Goal: Task Accomplishment & Management: Manage account settings

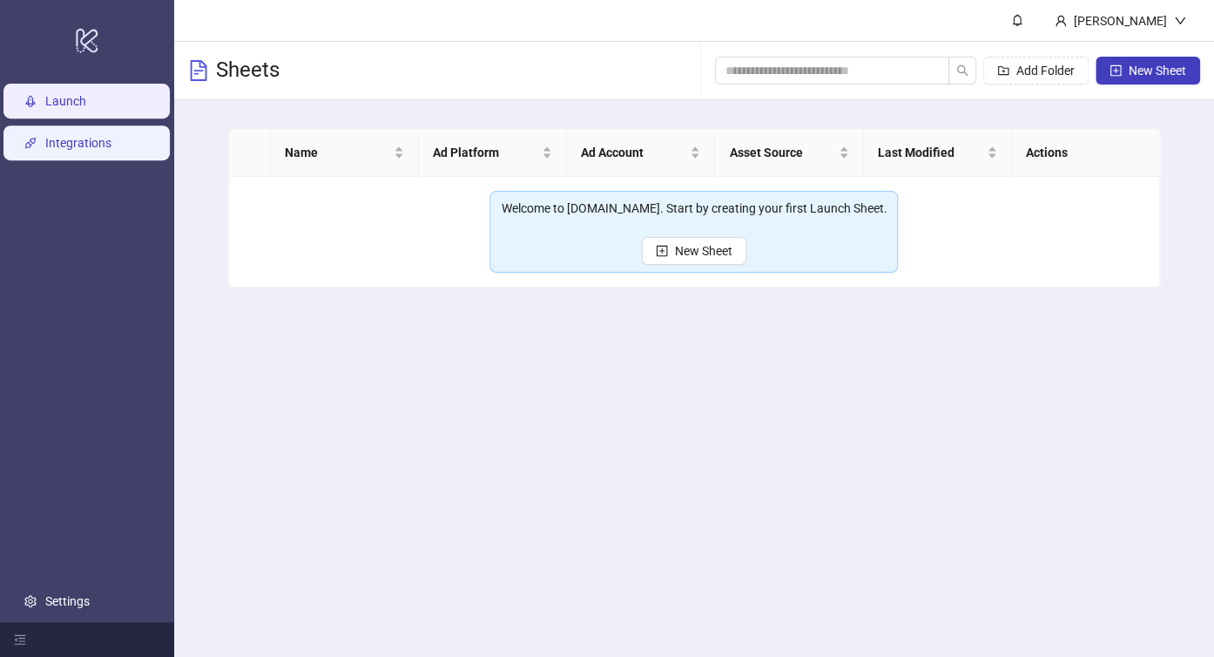
click at [76, 145] on link "Integrations" at bounding box center [78, 143] width 66 height 14
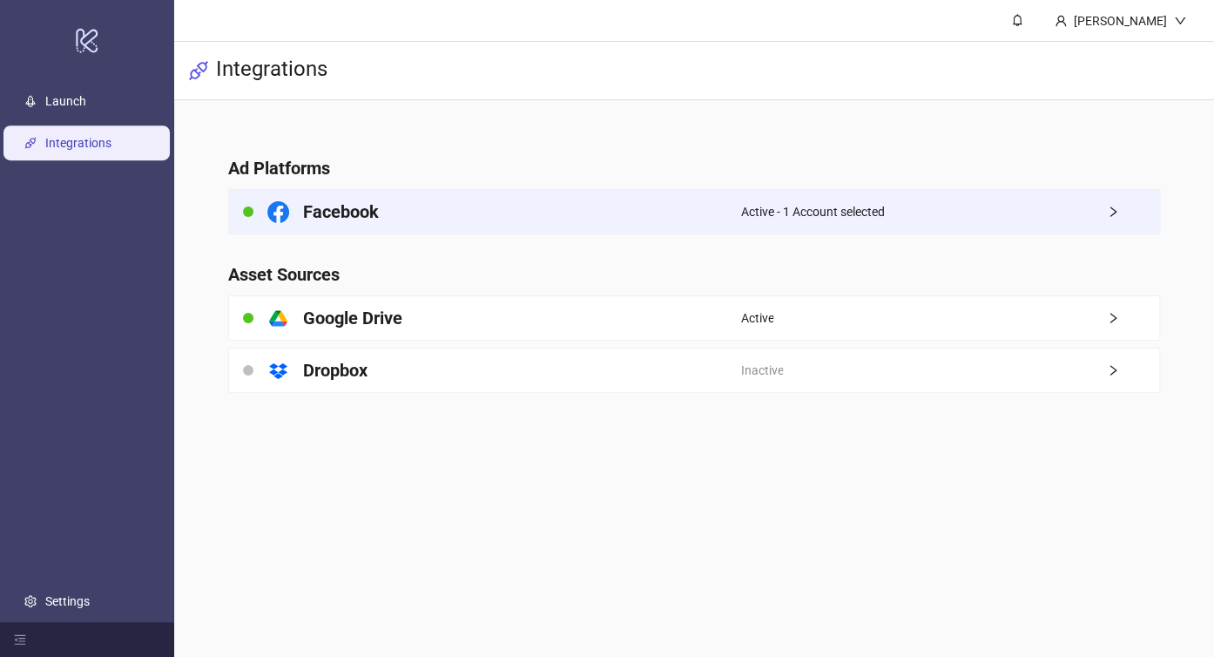
click at [537, 216] on div "Facebook" at bounding box center [484, 212] width 511 height 44
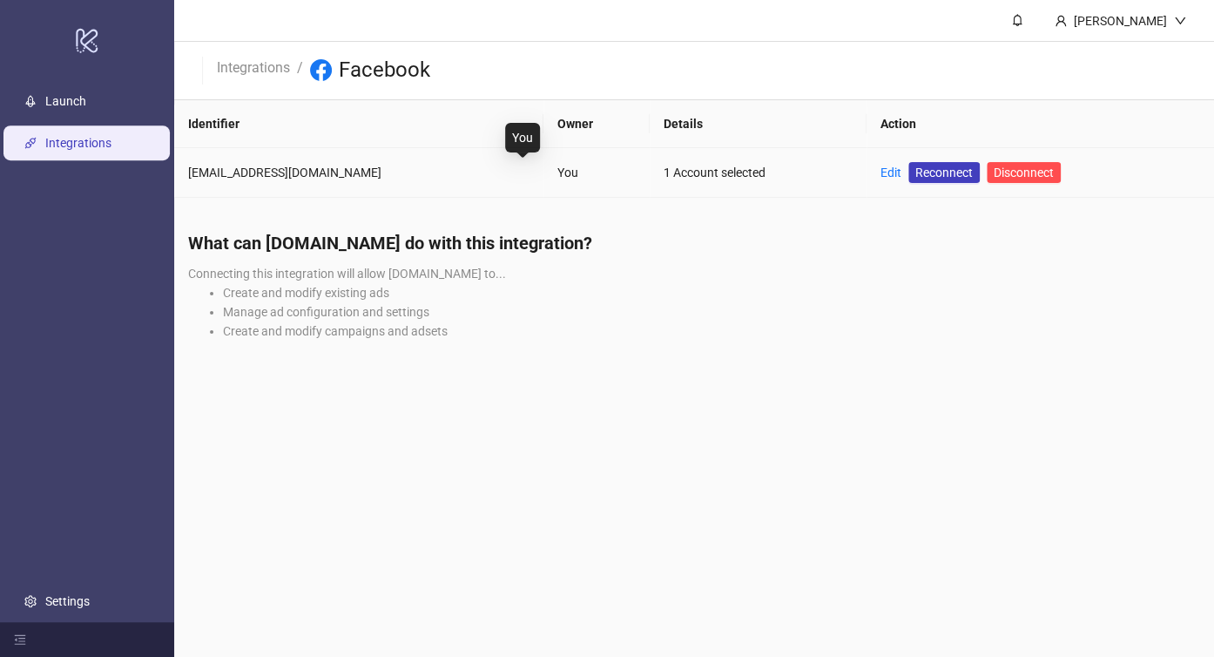
click at [557, 174] on div "You" at bounding box center [596, 172] width 78 height 19
click at [881, 165] on link "Edit" at bounding box center [891, 172] width 21 height 14
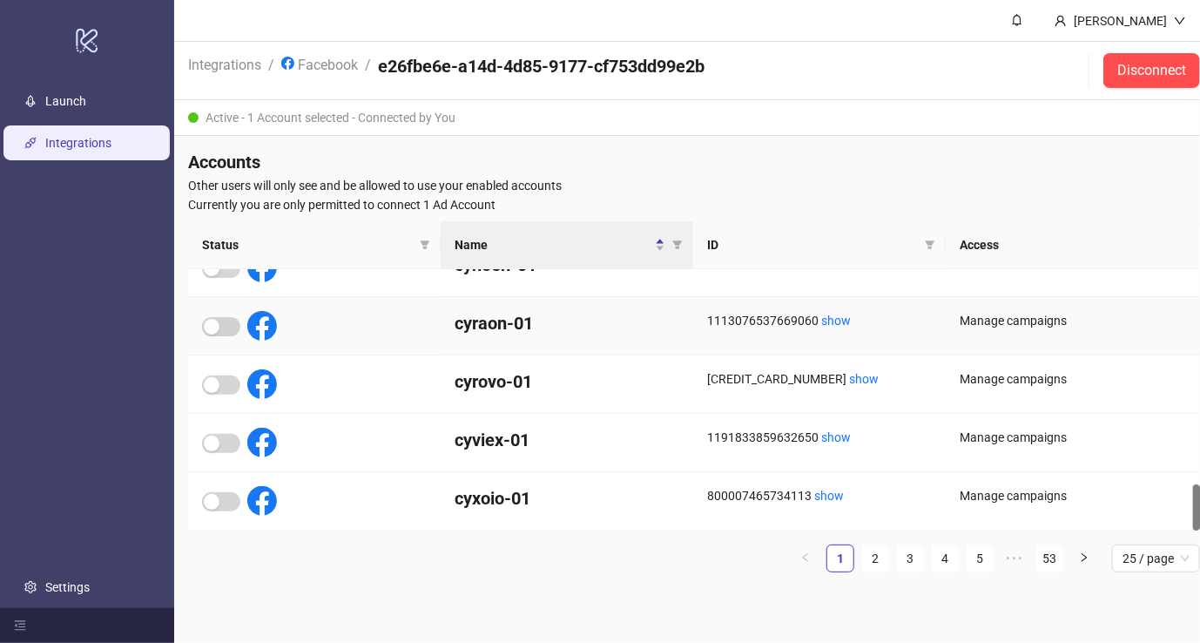
scroll to position [13, 0]
click at [300, 114] on div "Active - 1 Account selected - Connected by You" at bounding box center [694, 118] width 1040 height 36
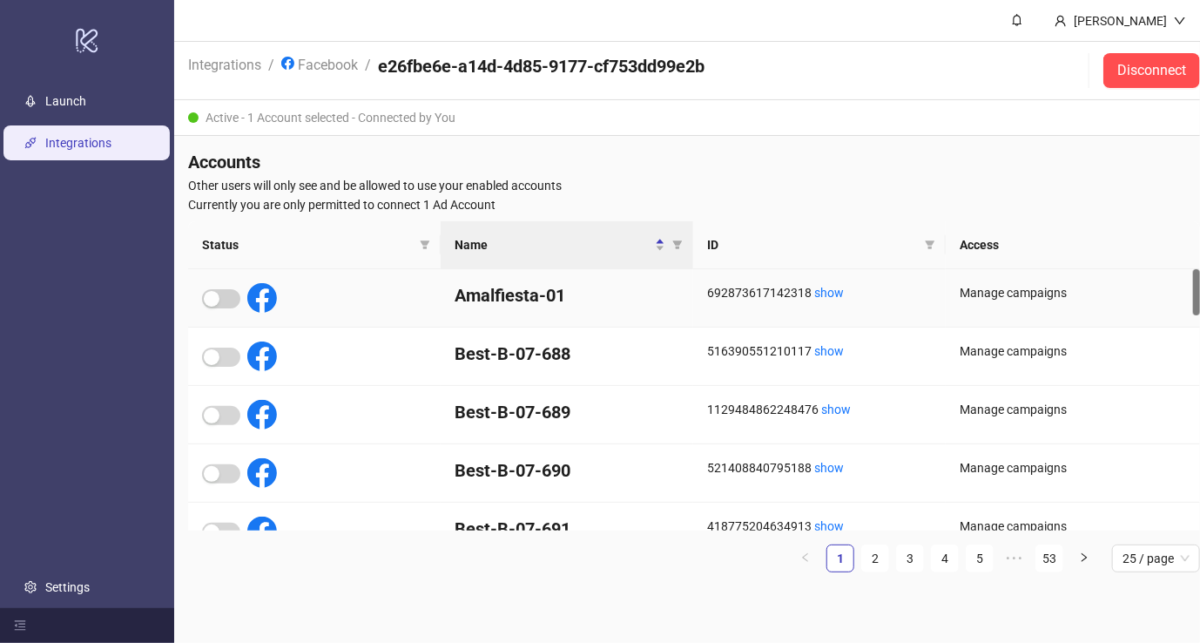
scroll to position [0, 0]
click at [86, 105] on link "Launch" at bounding box center [65, 101] width 41 height 14
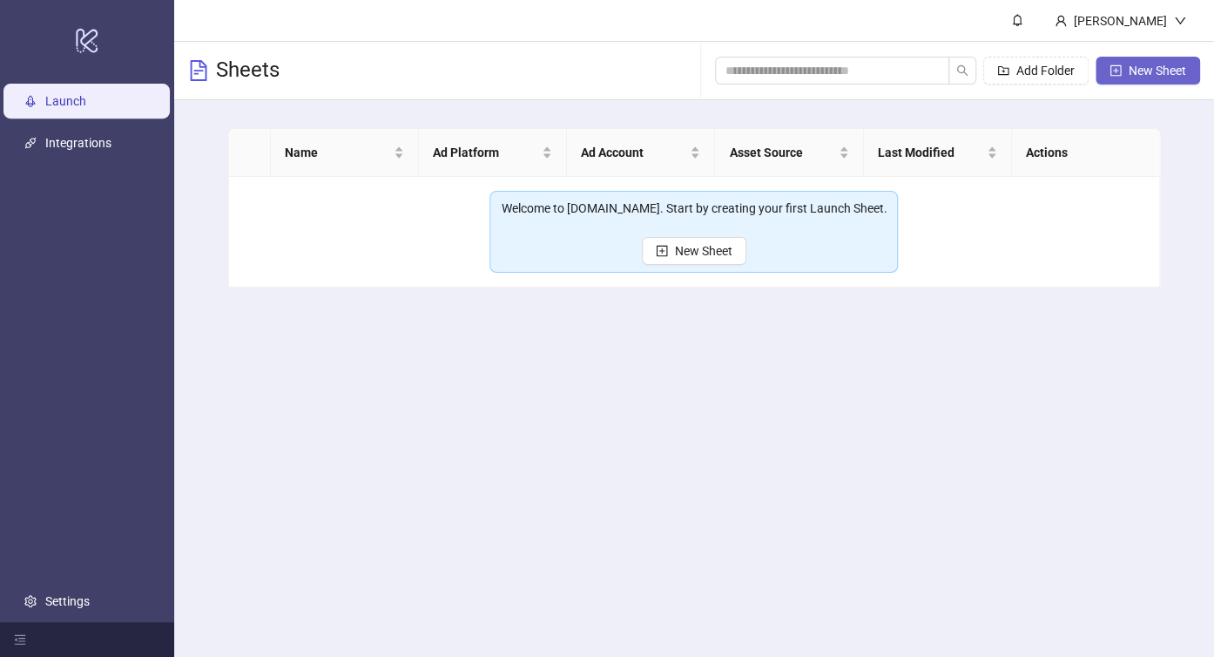
click at [1125, 71] on button "New Sheet" at bounding box center [1148, 71] width 105 height 28
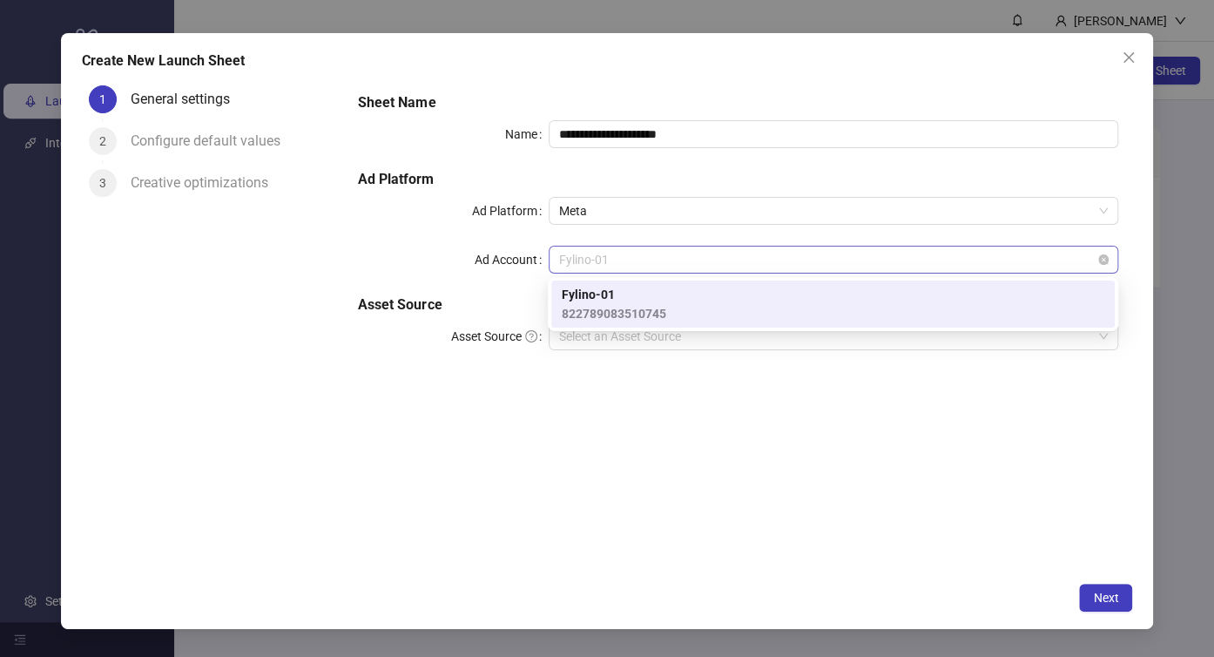
click at [644, 260] on span "Fylino-01" at bounding box center [834, 259] width 550 height 26
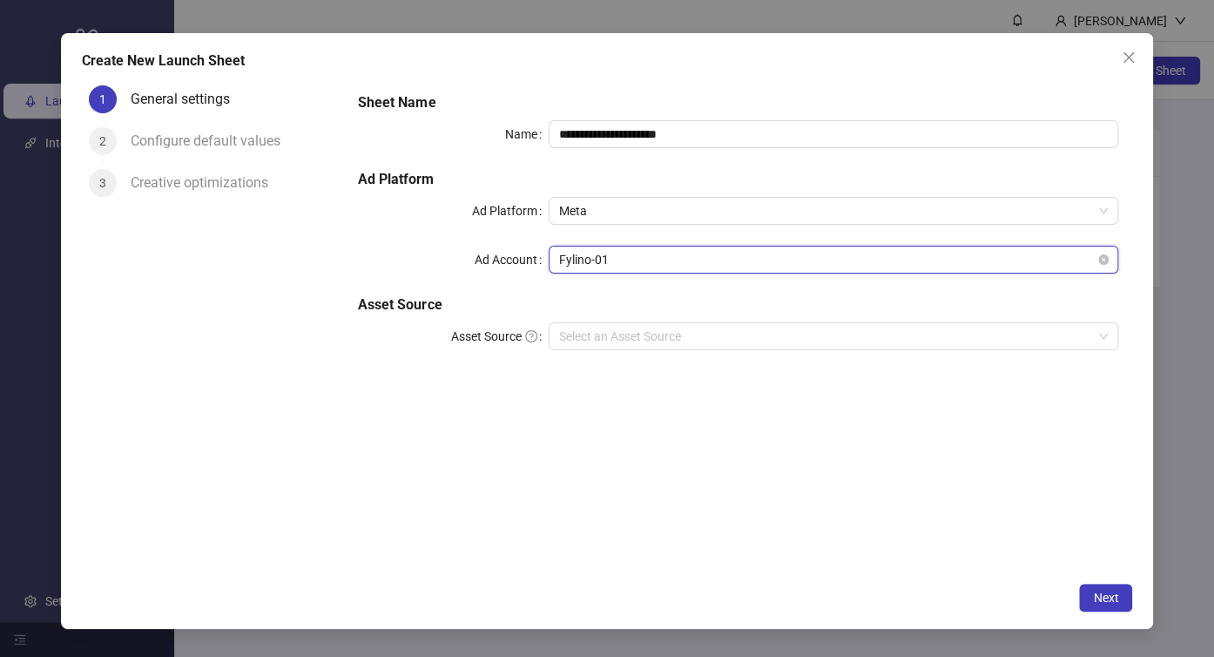
drag, startPoint x: 728, startPoint y: 300, endPoint x: 699, endPoint y: 266, distance: 44.5
click at [699, 266] on span "Fylino-01" at bounding box center [834, 259] width 550 height 26
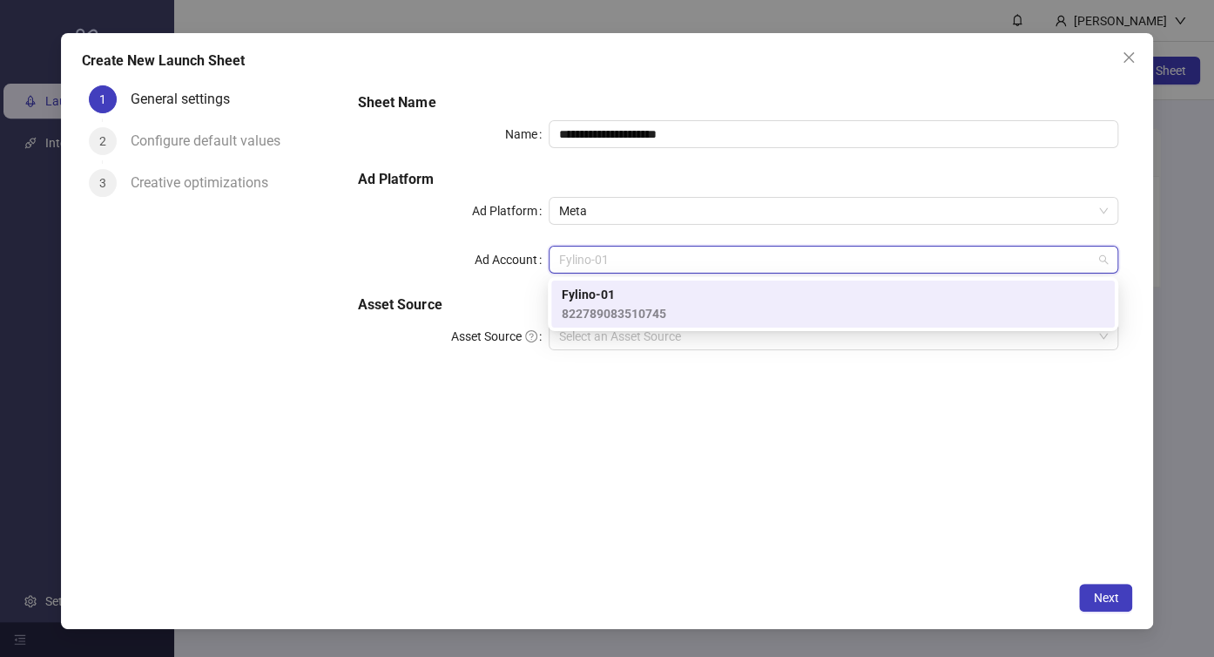
click at [435, 278] on div "**********" at bounding box center [738, 231] width 774 height 293
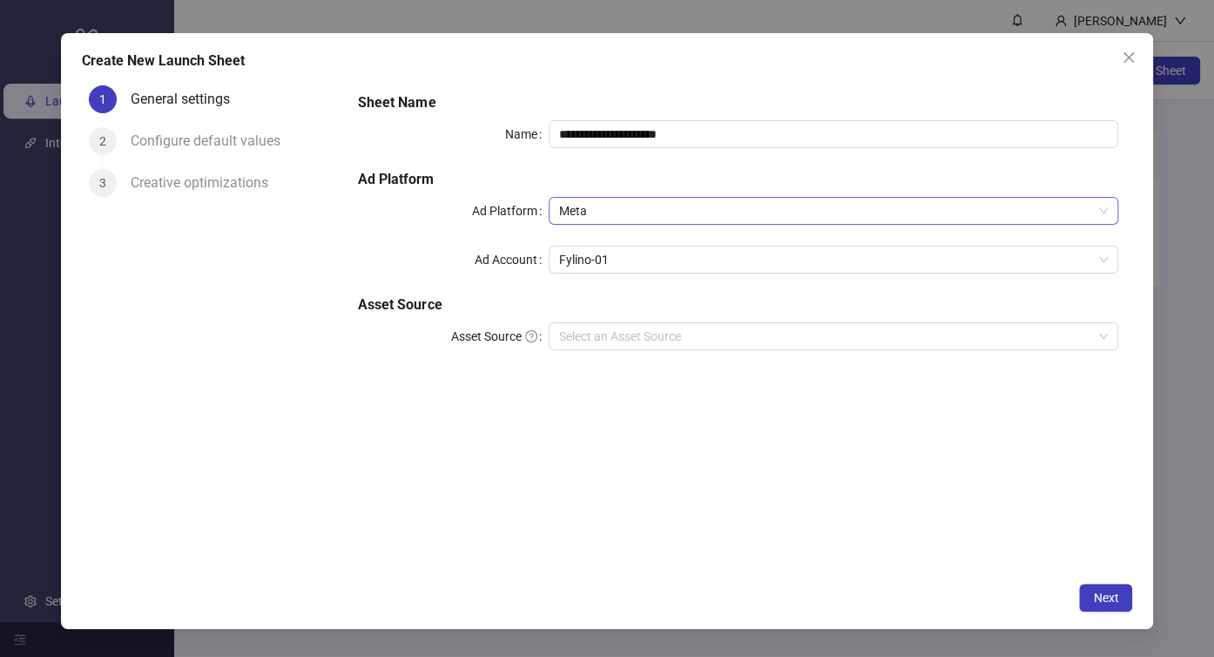
click at [639, 213] on span "Meta" at bounding box center [834, 211] width 550 height 26
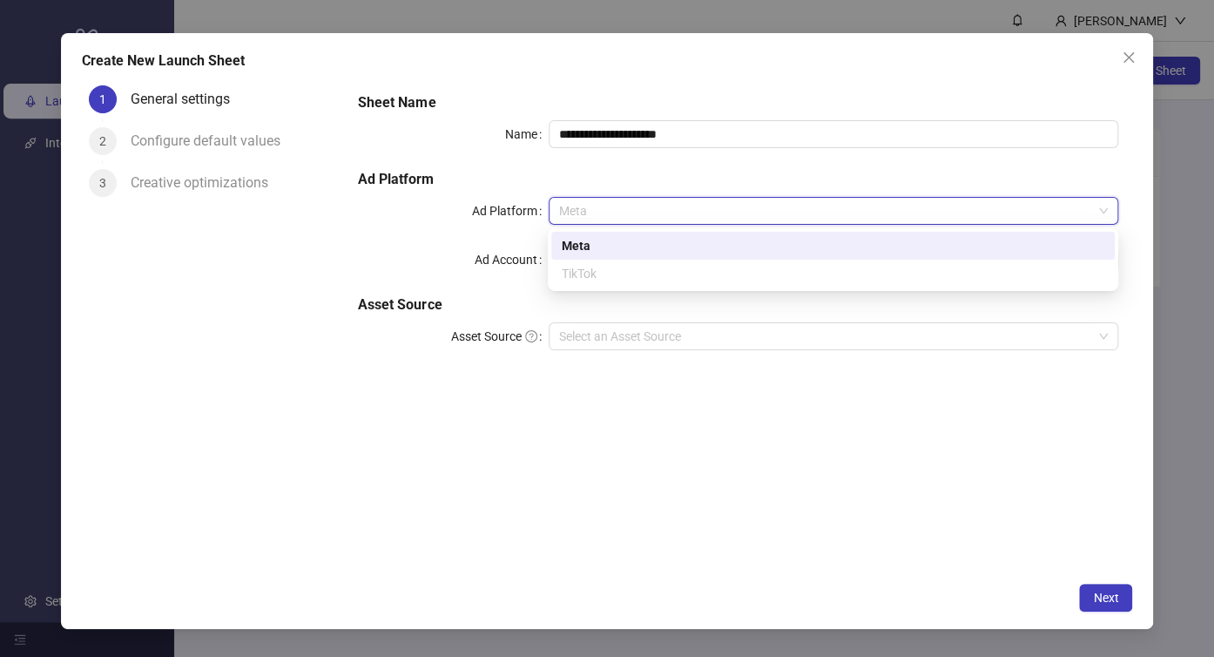
click at [639, 213] on span "Meta" at bounding box center [834, 211] width 550 height 26
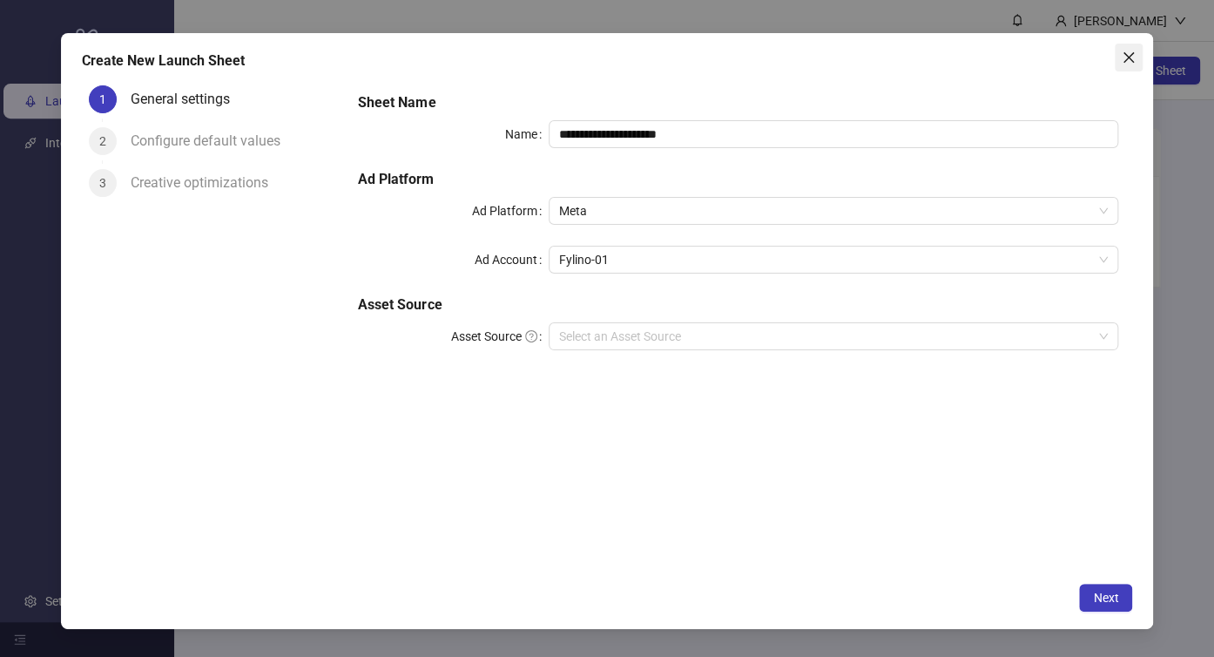
click at [1132, 54] on icon "close" at bounding box center [1129, 58] width 14 height 14
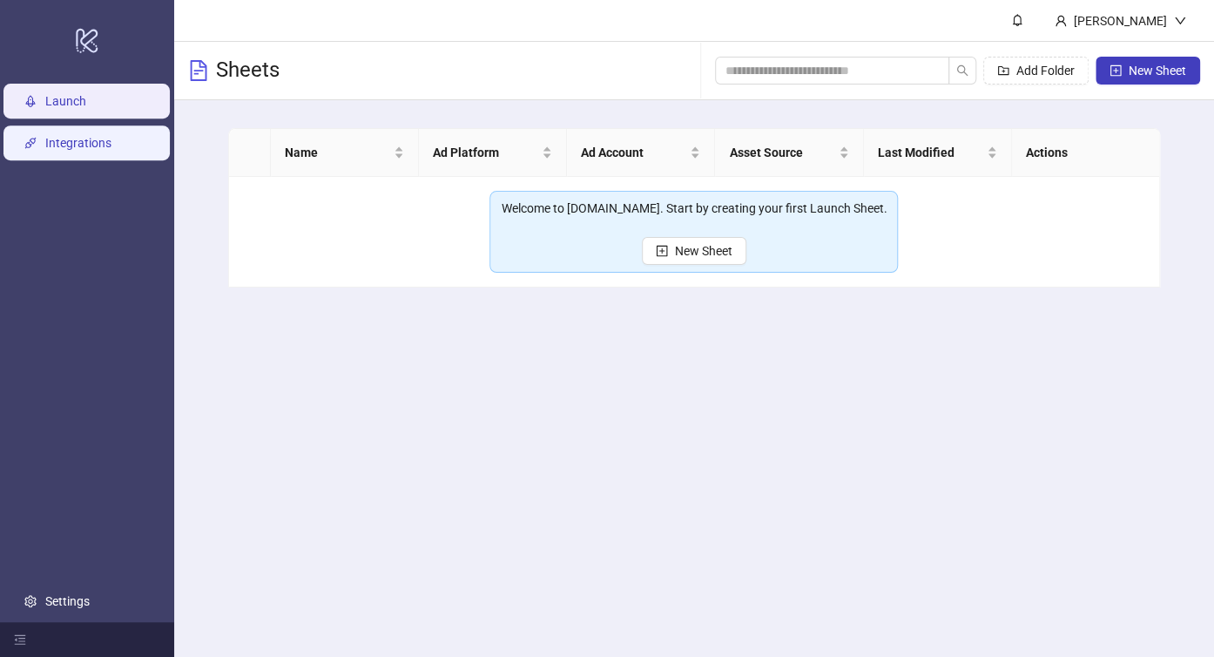
click at [97, 150] on link "Integrations" at bounding box center [78, 143] width 66 height 14
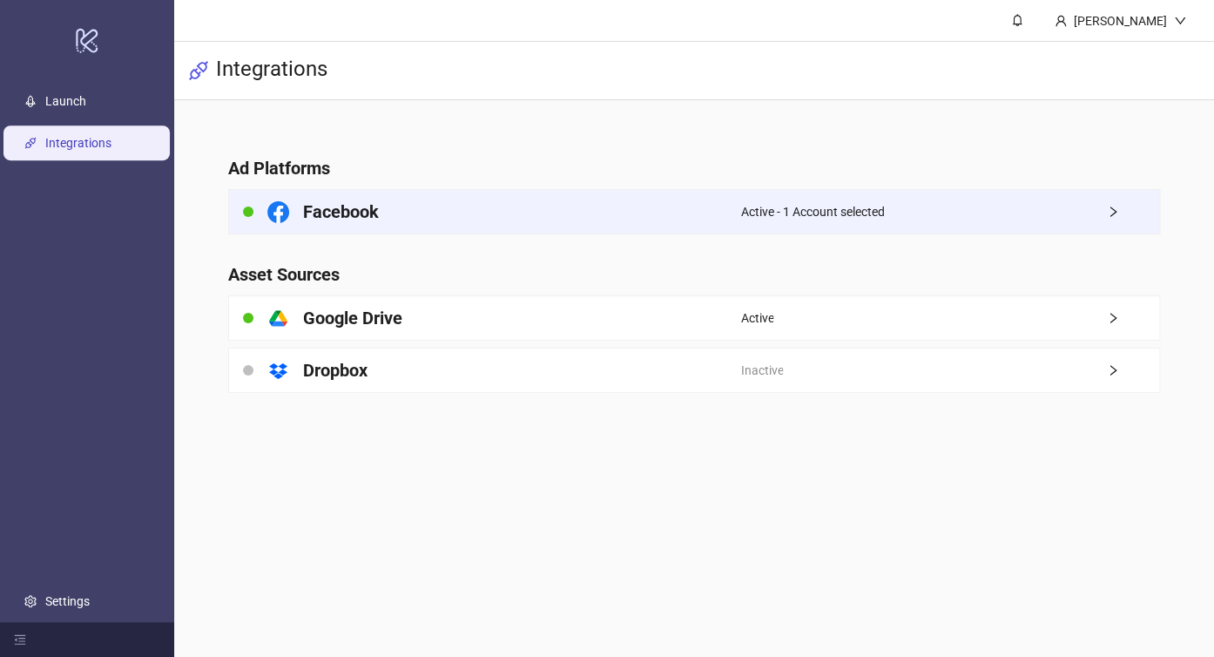
click at [900, 215] on div "Active - 1 Account selected" at bounding box center [949, 212] width 419 height 44
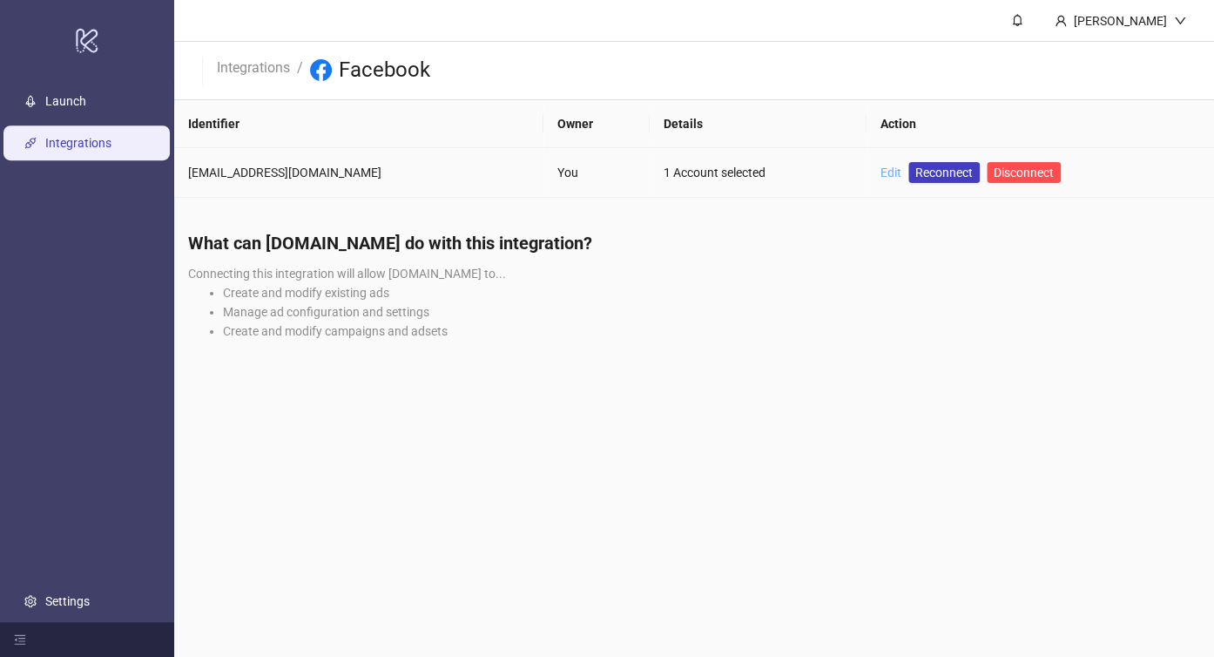
click at [881, 174] on link "Edit" at bounding box center [891, 172] width 21 height 14
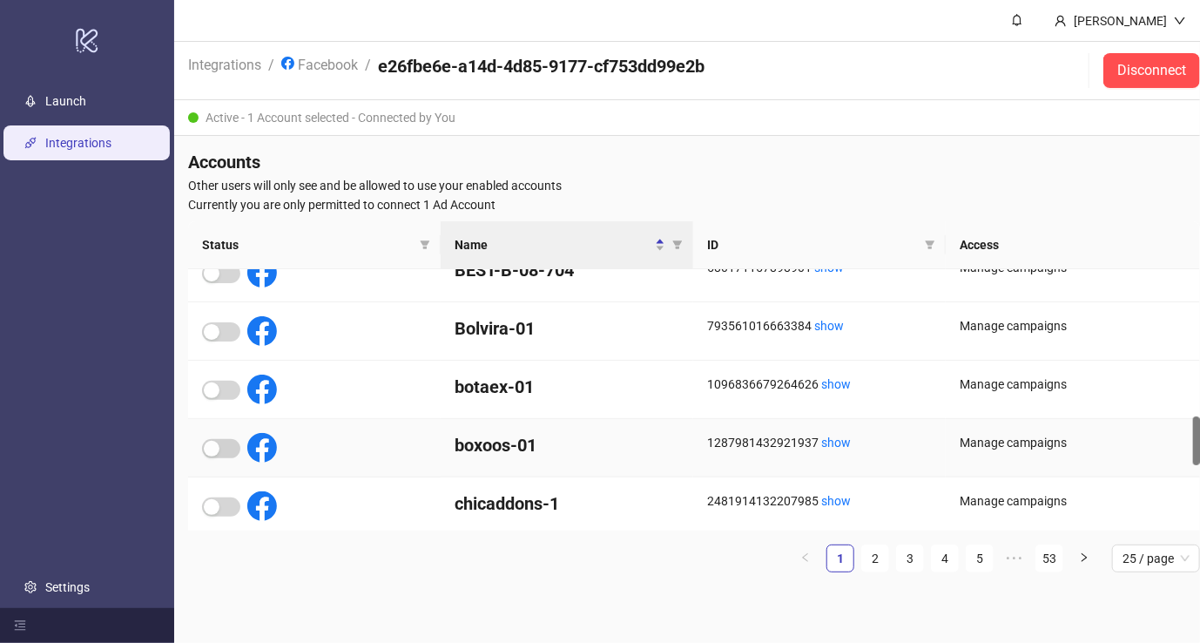
scroll to position [1198, 0]
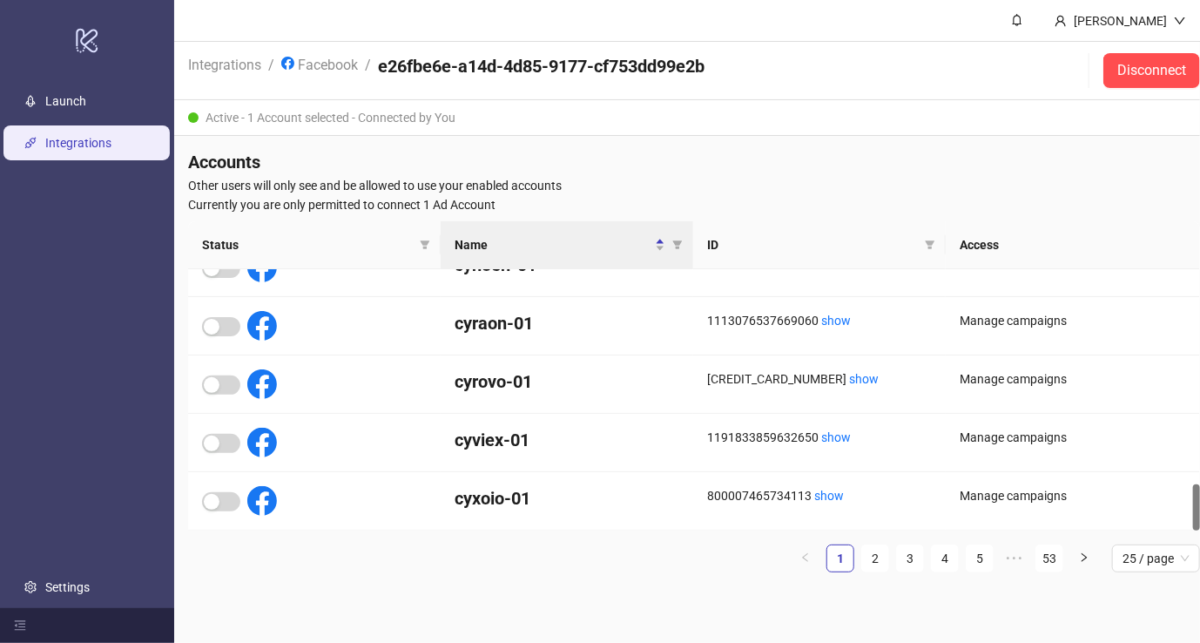
click at [446, 153] on h4 "Accounts" at bounding box center [694, 162] width 1012 height 24
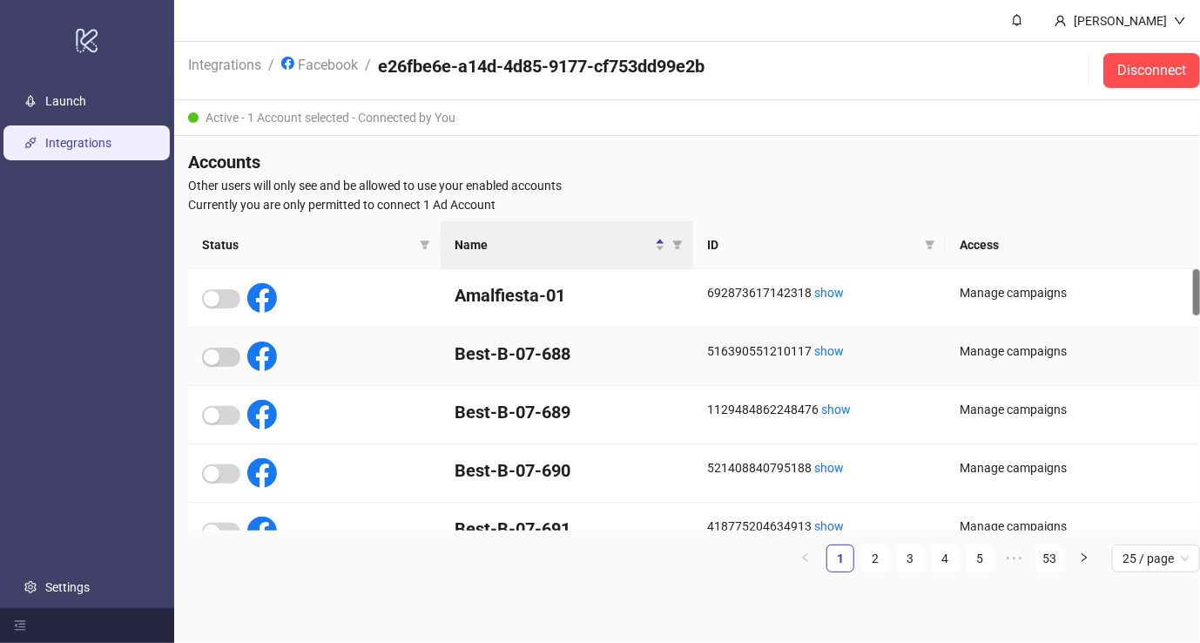
scroll to position [0, 0]
click at [680, 246] on icon "filter" at bounding box center [677, 245] width 10 height 10
click at [631, 275] on input "text" at bounding box center [615, 275] width 143 height 28
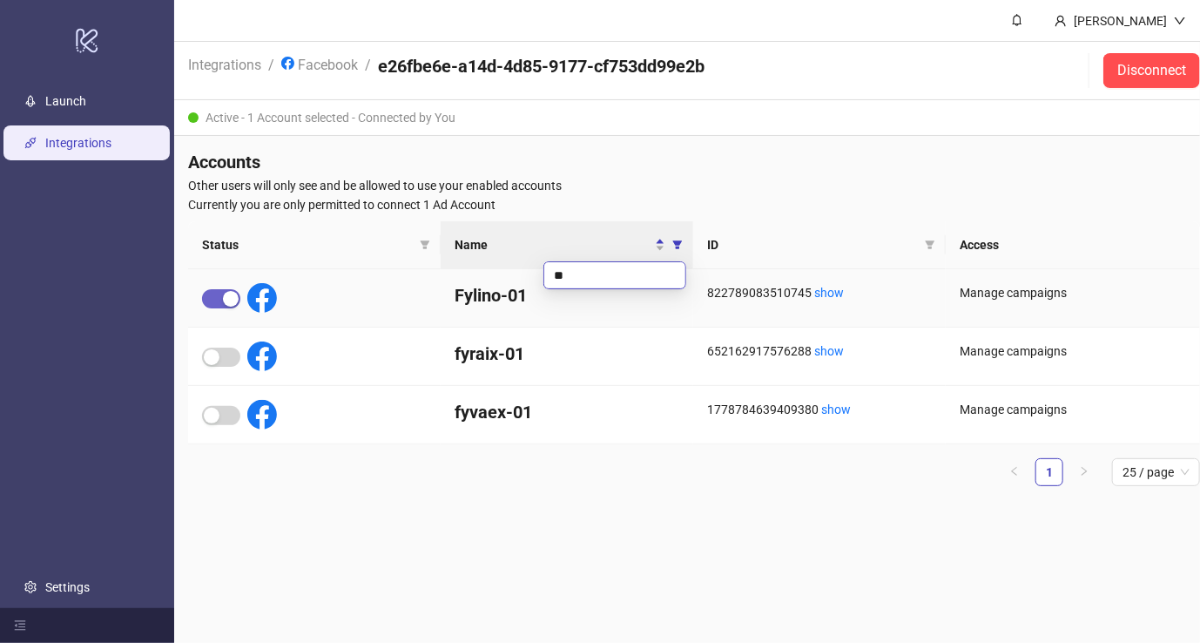
type input "**"
click at [220, 296] on button "button" at bounding box center [221, 298] width 38 height 19
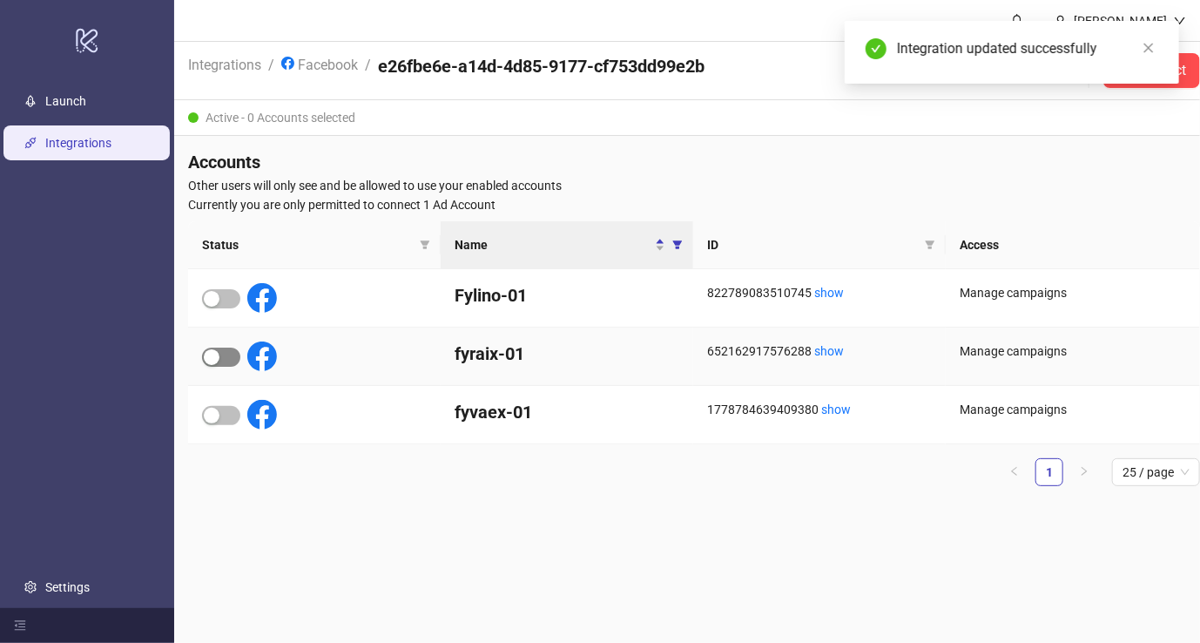
click at [223, 351] on span "button" at bounding box center [221, 357] width 38 height 19
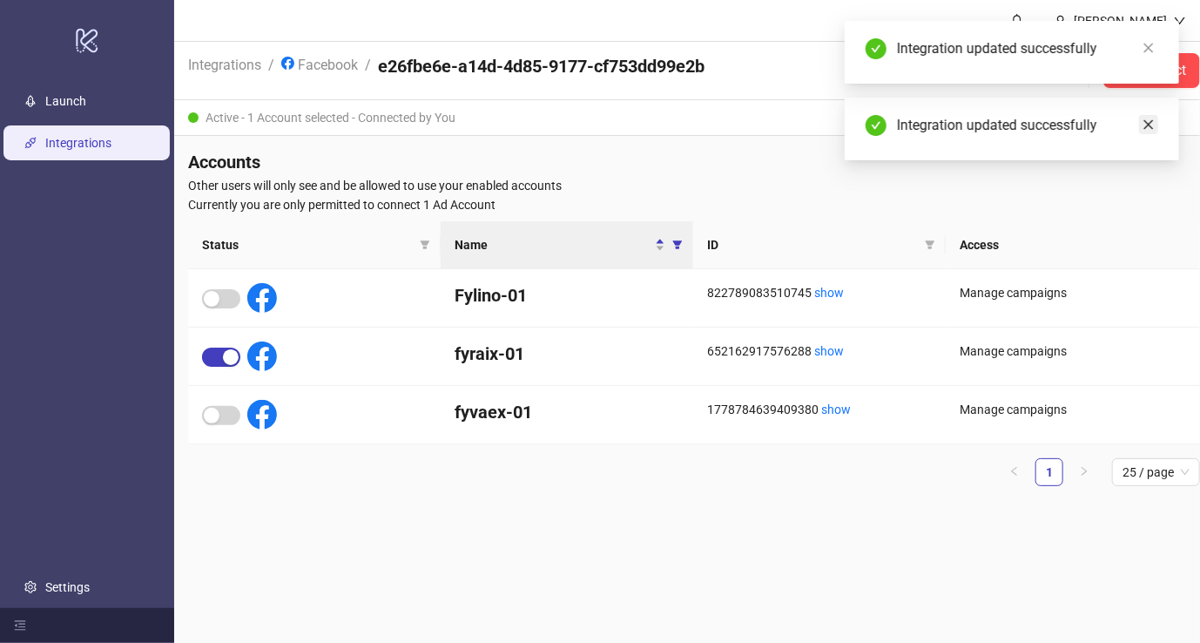
click at [1157, 129] on link "Close" at bounding box center [1148, 124] width 19 height 19
click at [1150, 45] on icon "close" at bounding box center [1149, 48] width 12 height 12
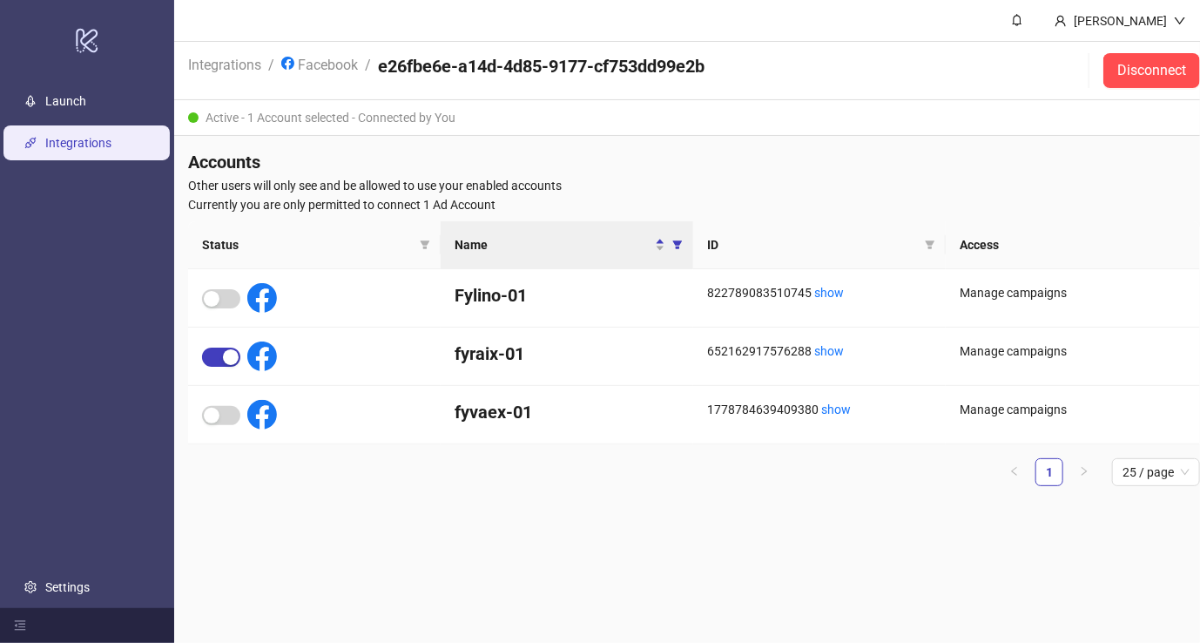
click at [388, 133] on div "Active - 1 Account selected - Connected by You" at bounding box center [694, 118] width 1040 height 36
